Goal: Find specific page/section: Find specific page/section

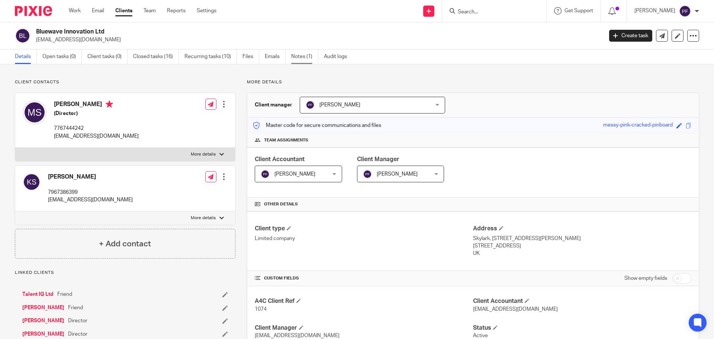
click at [296, 54] on link "Notes (1)" at bounding box center [304, 56] width 27 height 15
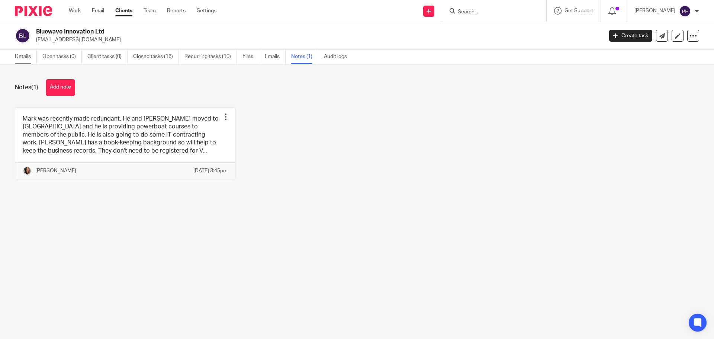
click at [26, 57] on link "Details" at bounding box center [26, 56] width 22 height 15
